Goal: Information Seeking & Learning: Learn about a topic

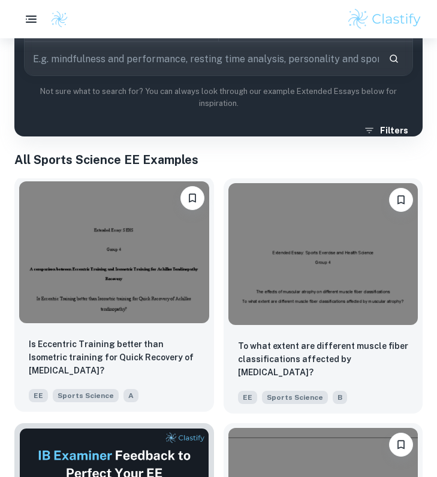
scroll to position [220, 0]
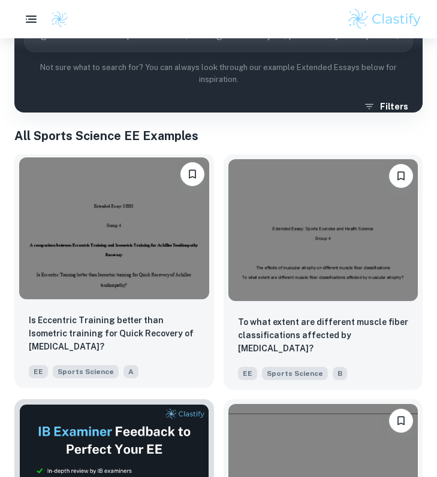
click at [120, 258] on img at bounding box center [114, 229] width 190 height 142
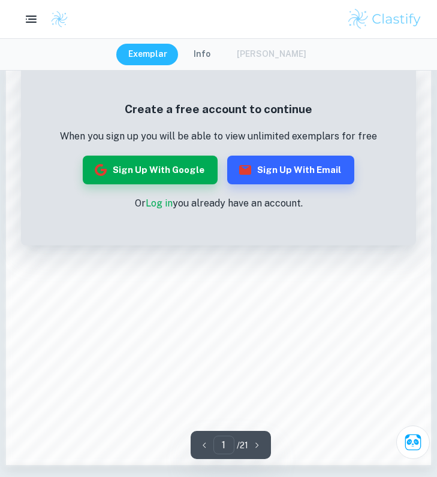
scroll to position [604, 0]
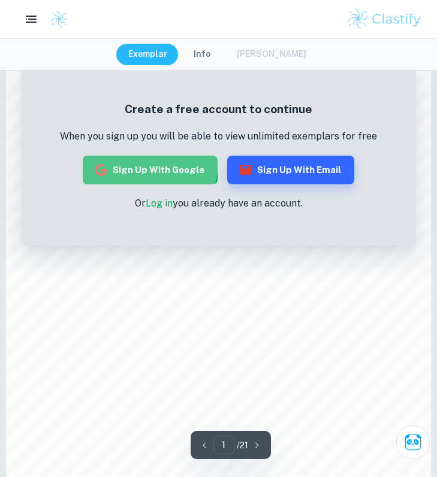
click at [143, 162] on button "Sign up with Google" at bounding box center [150, 170] width 135 height 29
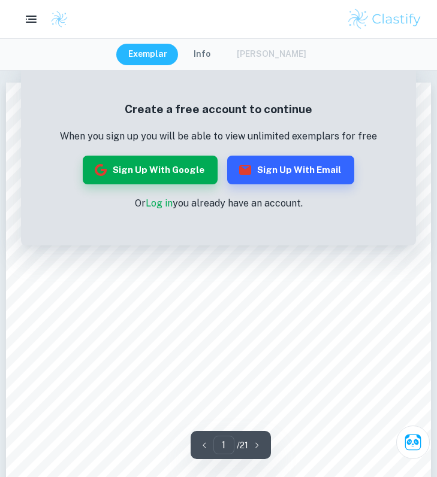
scroll to position [604, 0]
